Goal: Task Accomplishment & Management: Use online tool/utility

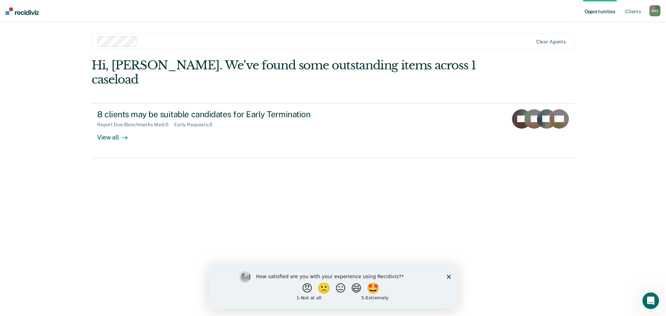
click at [448, 275] on polygon "Close survey" at bounding box center [449, 276] width 4 height 4
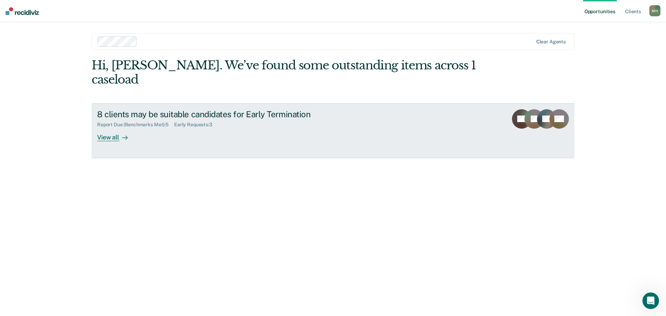
click at [112, 128] on div "View all" at bounding box center [116, 135] width 39 height 14
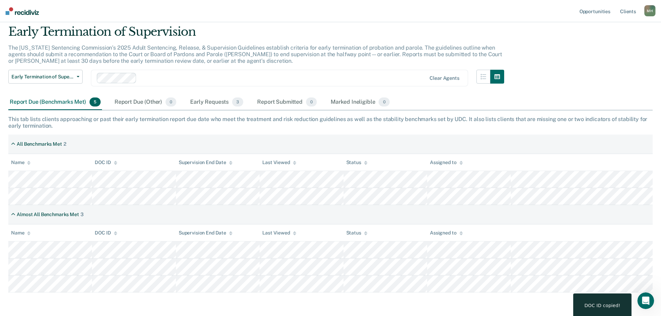
scroll to position [35, 0]
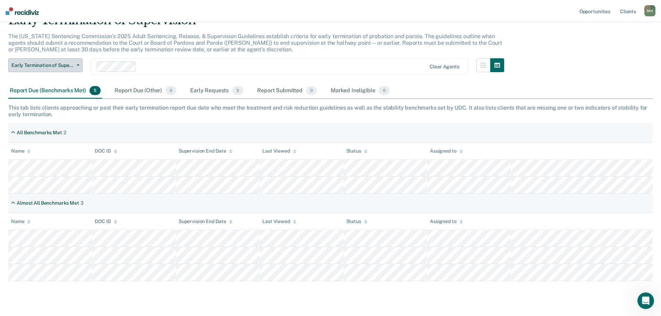
click at [77, 61] on button "Early Termination of Supervision" at bounding box center [45, 65] width 74 height 14
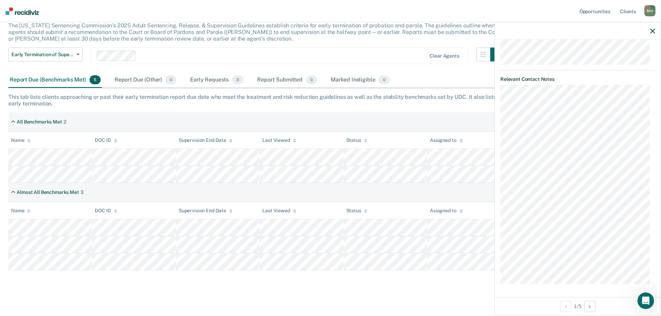
scroll to position [50, 0]
